Goal: Transaction & Acquisition: Purchase product/service

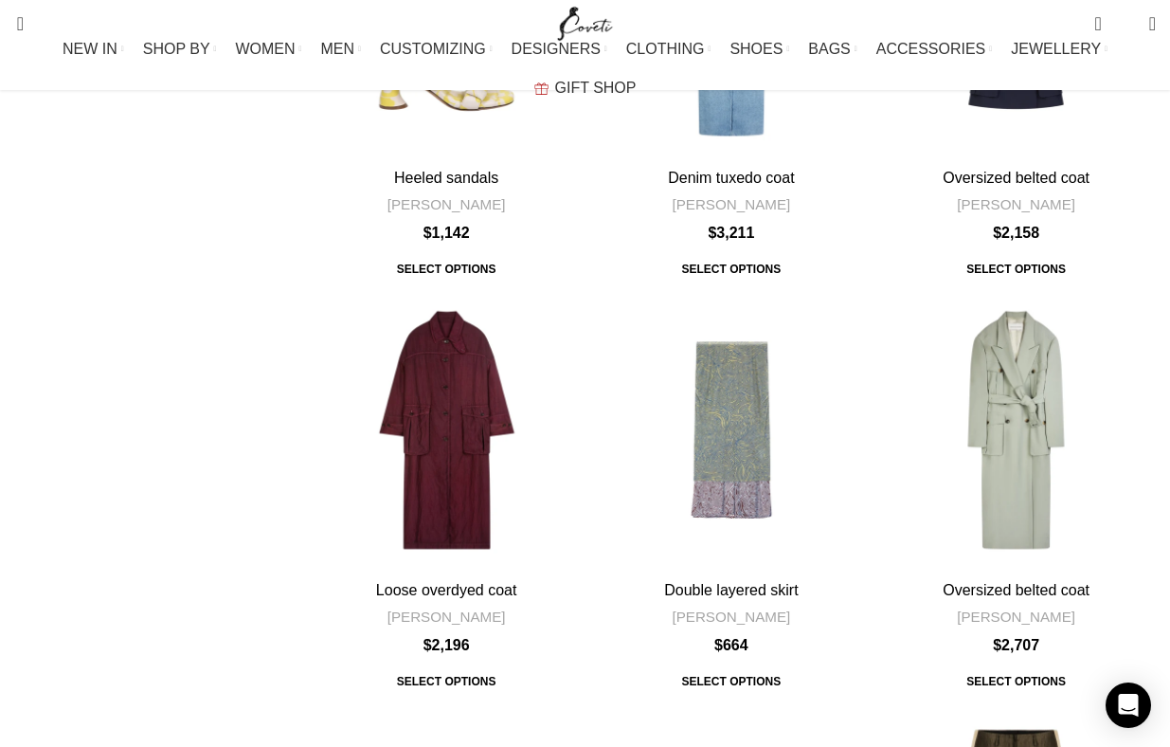
scroll to position [6445, 0]
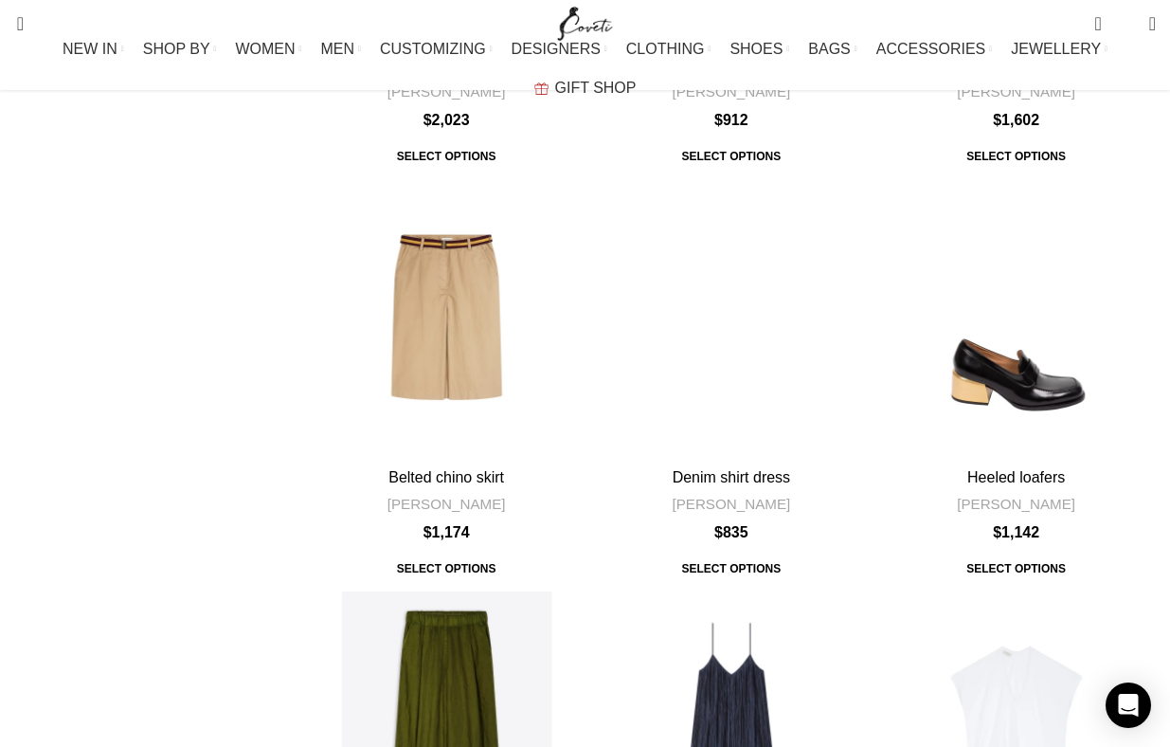
scroll to position [4018, 0]
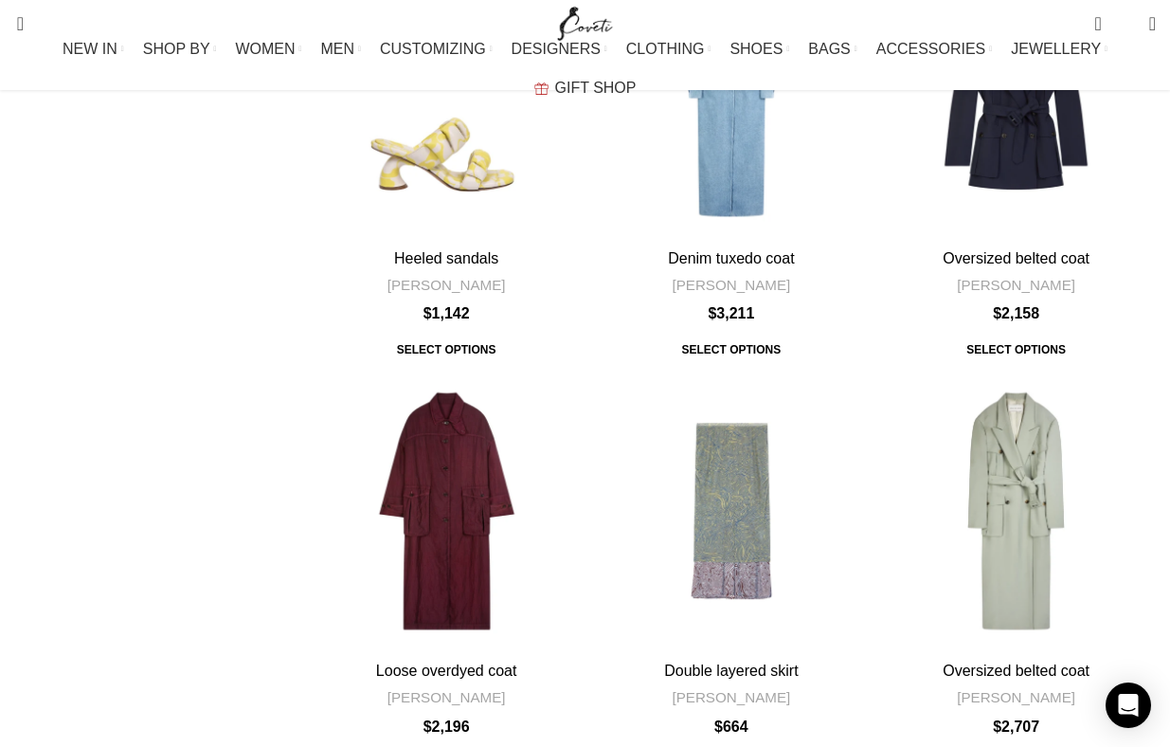
scroll to position [5606, 0]
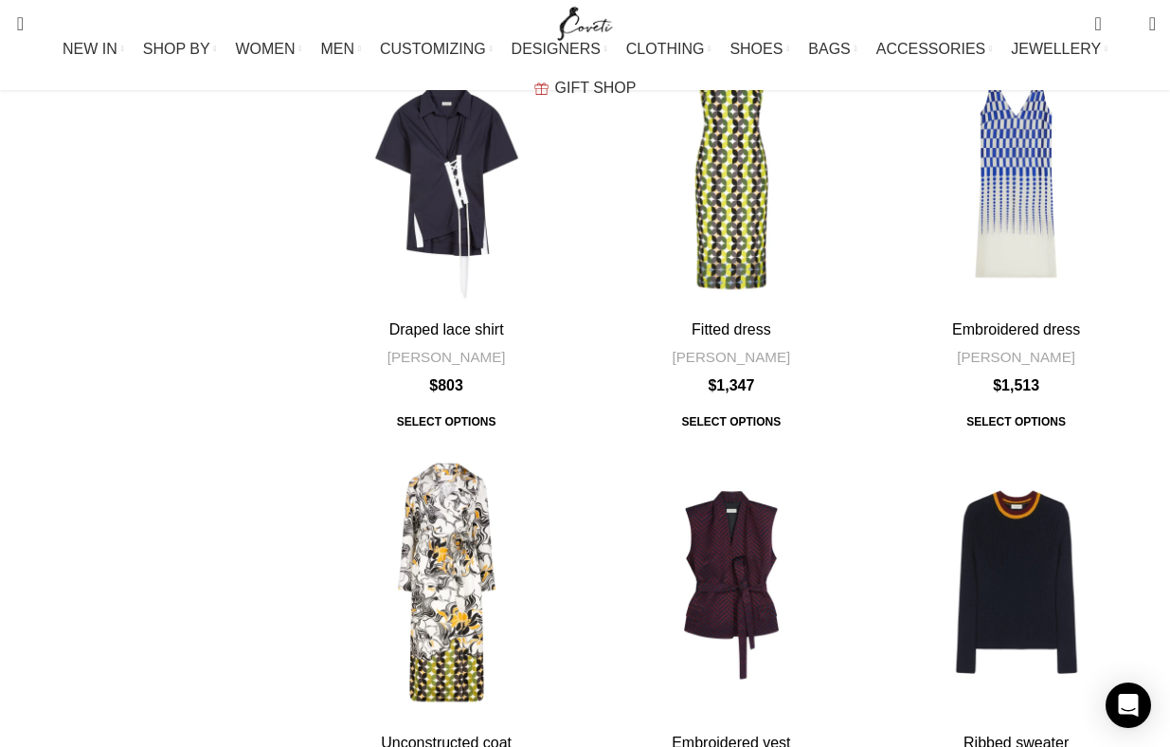
scroll to position [5961, 0]
